Goal: Ask a question

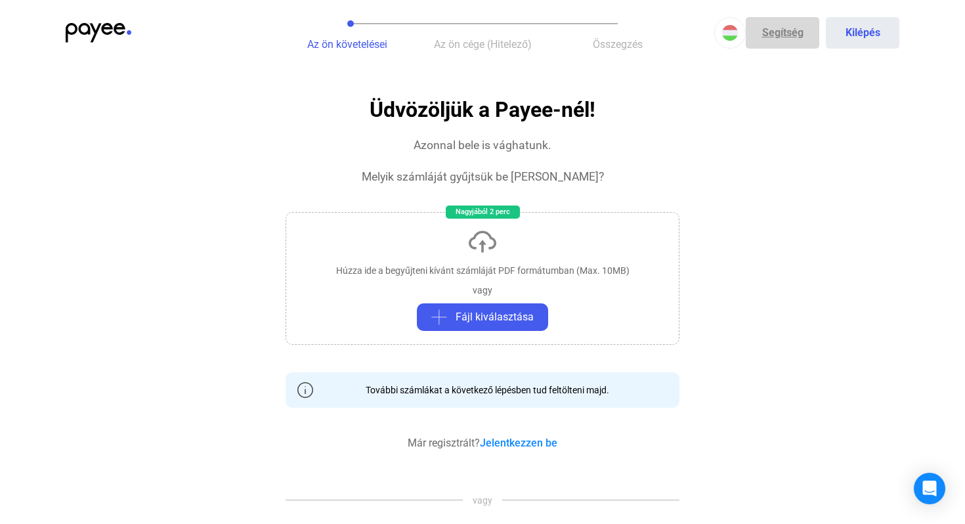
click at [786, 33] on link "Segítség" at bounding box center [783, 33] width 74 height 32
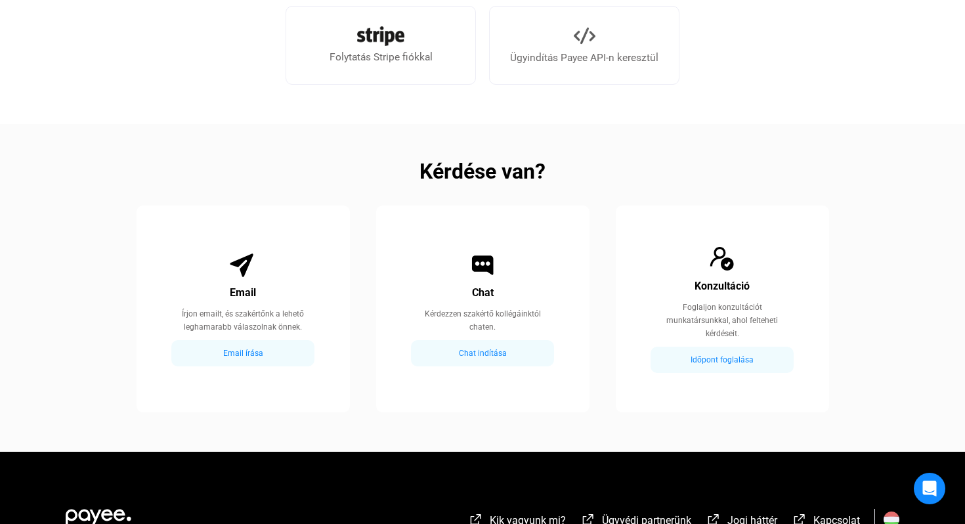
scroll to position [674, 0]
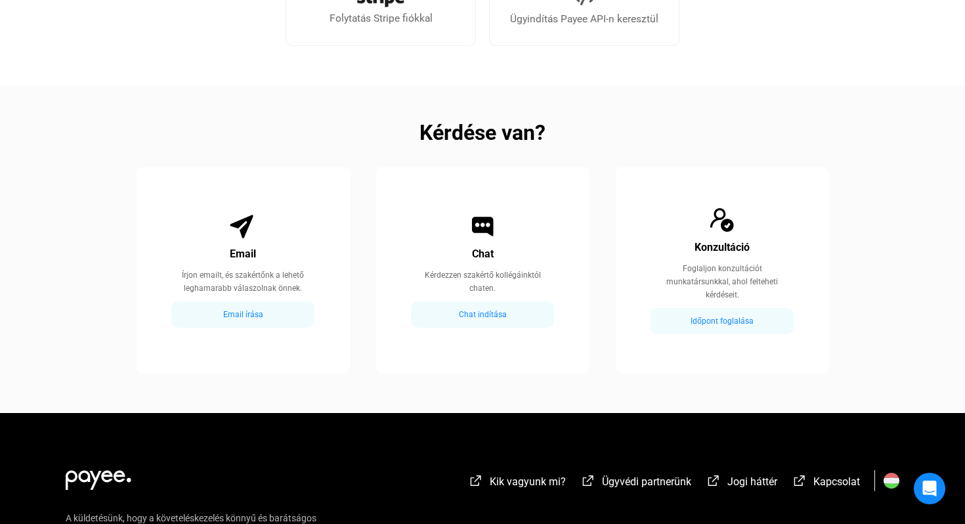
click at [244, 316] on div "Email írása" at bounding box center [242, 315] width 135 height 16
